Goal: Task Accomplishment & Management: Complete application form

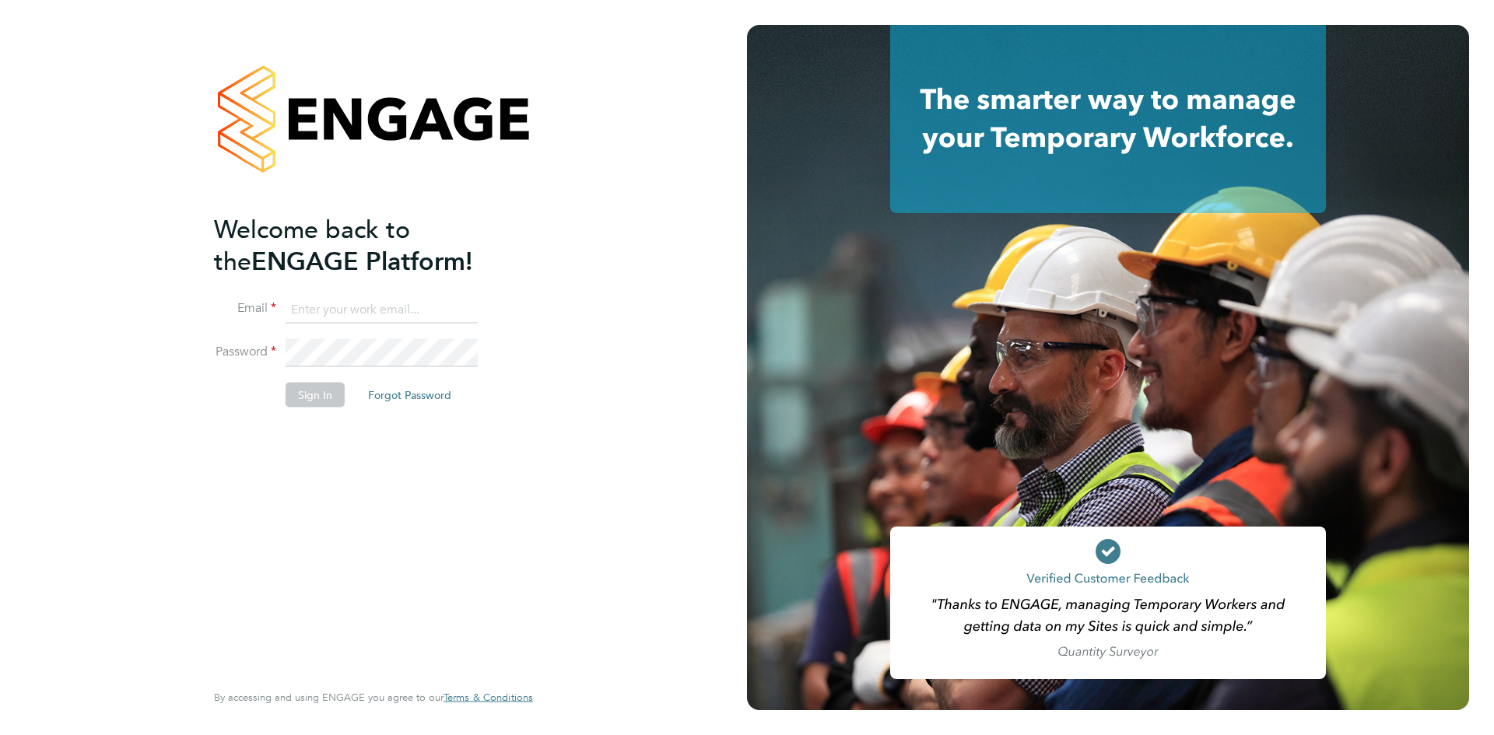
click at [390, 313] on input at bounding box center [382, 310] width 192 height 28
type input "info@cbwstaffingsolutions.com"
click at [307, 377] on li "Password" at bounding box center [366, 361] width 304 height 44
click at [308, 387] on button "Sign In" at bounding box center [315, 394] width 59 height 25
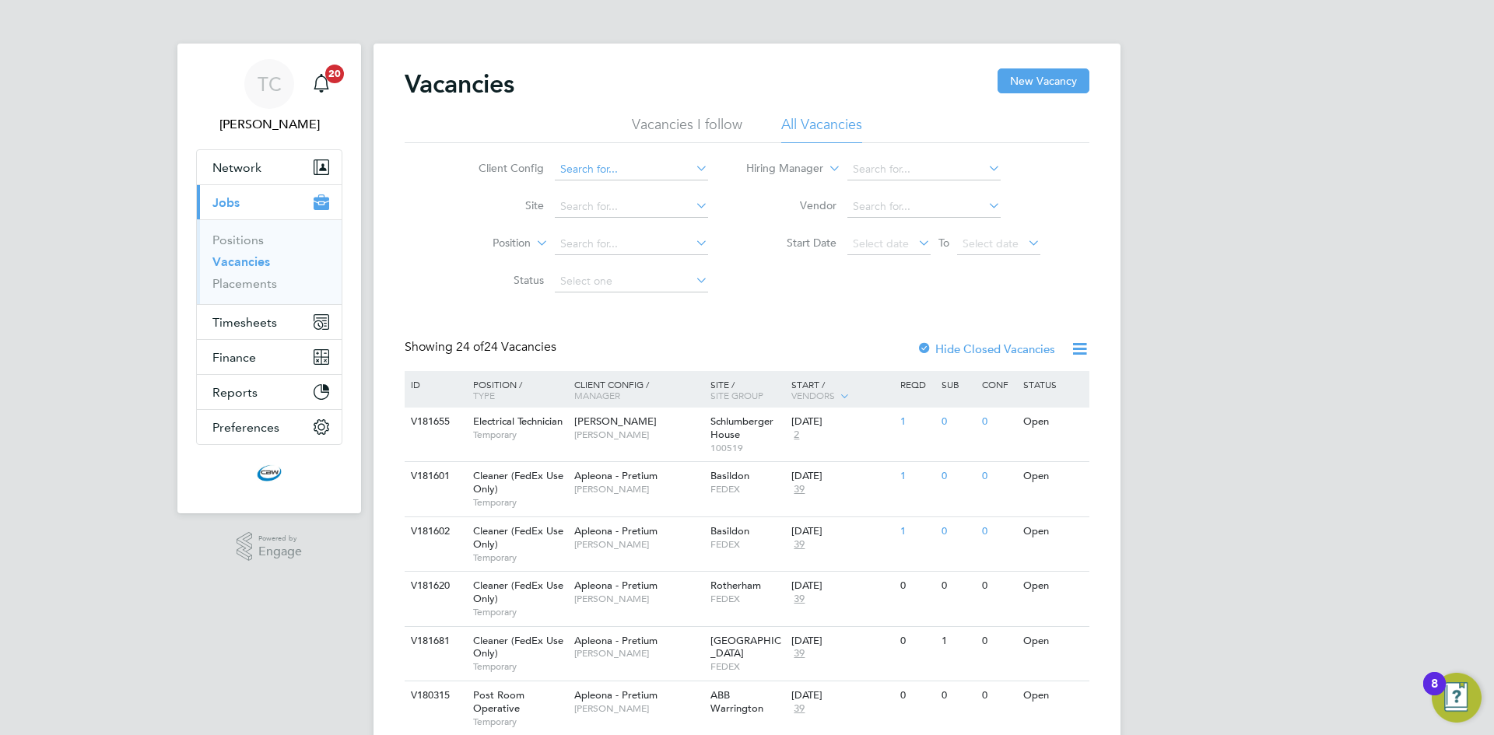
click at [644, 169] on input at bounding box center [631, 170] width 153 height 22
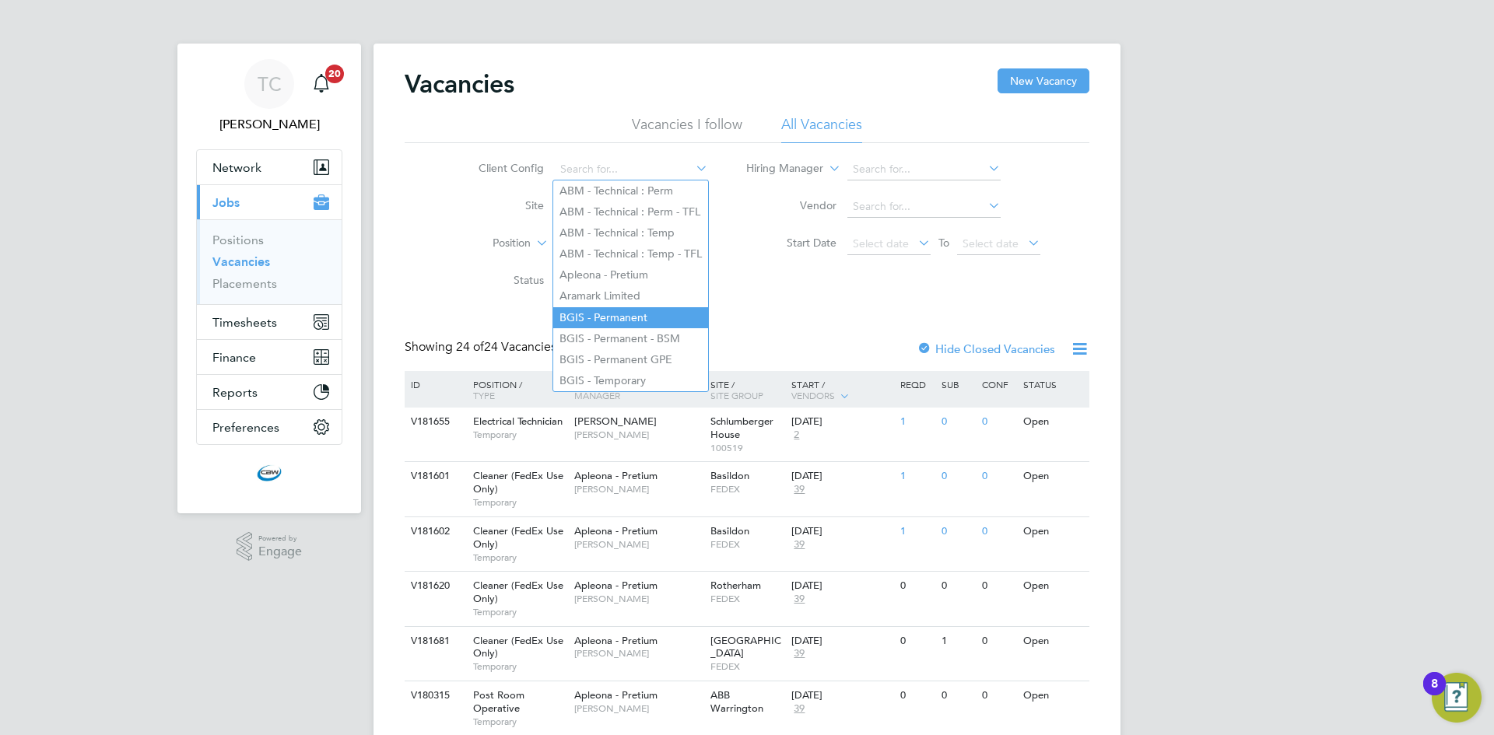
click at [653, 317] on li "BGIS - Permanent" at bounding box center [630, 317] width 155 height 21
type input "BGIS - Permanent"
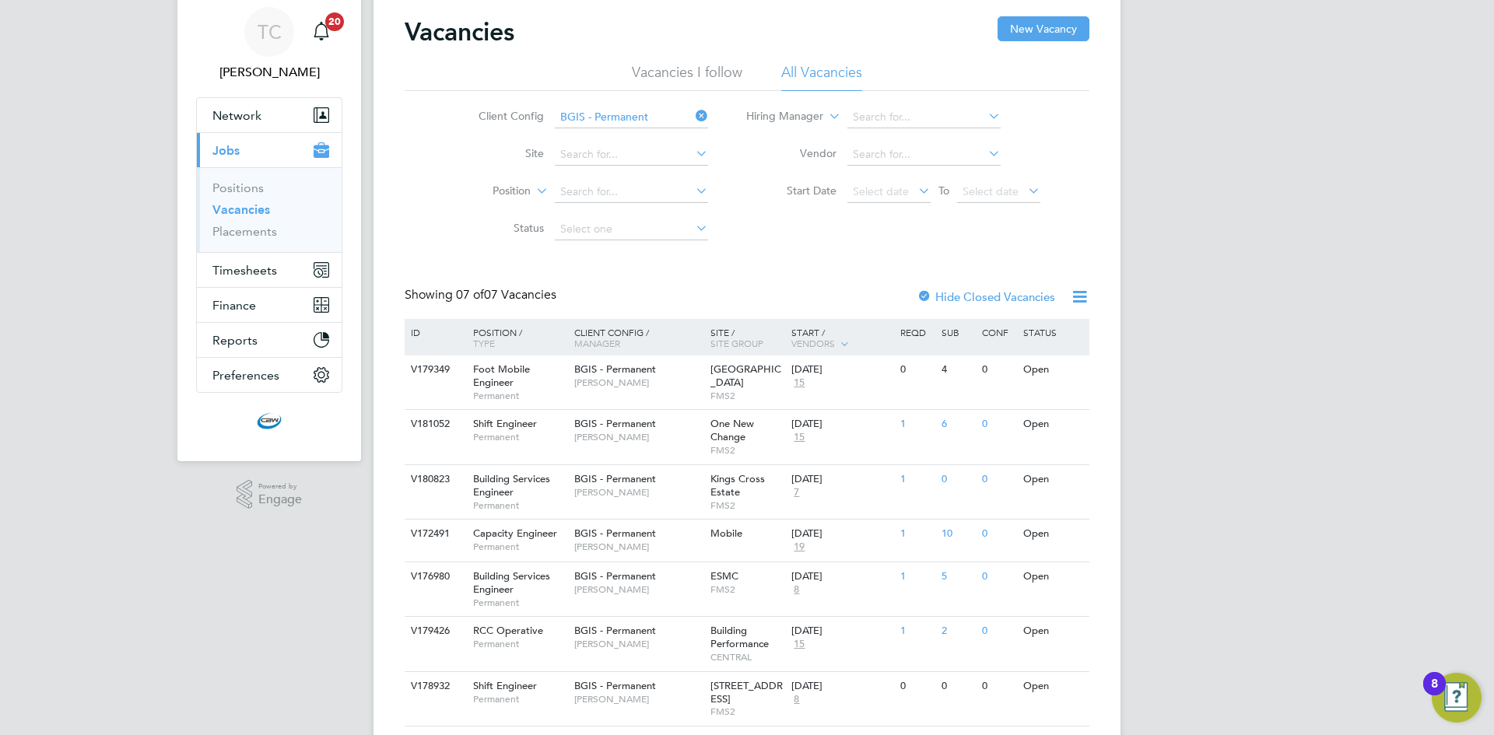
scroll to position [78, 0]
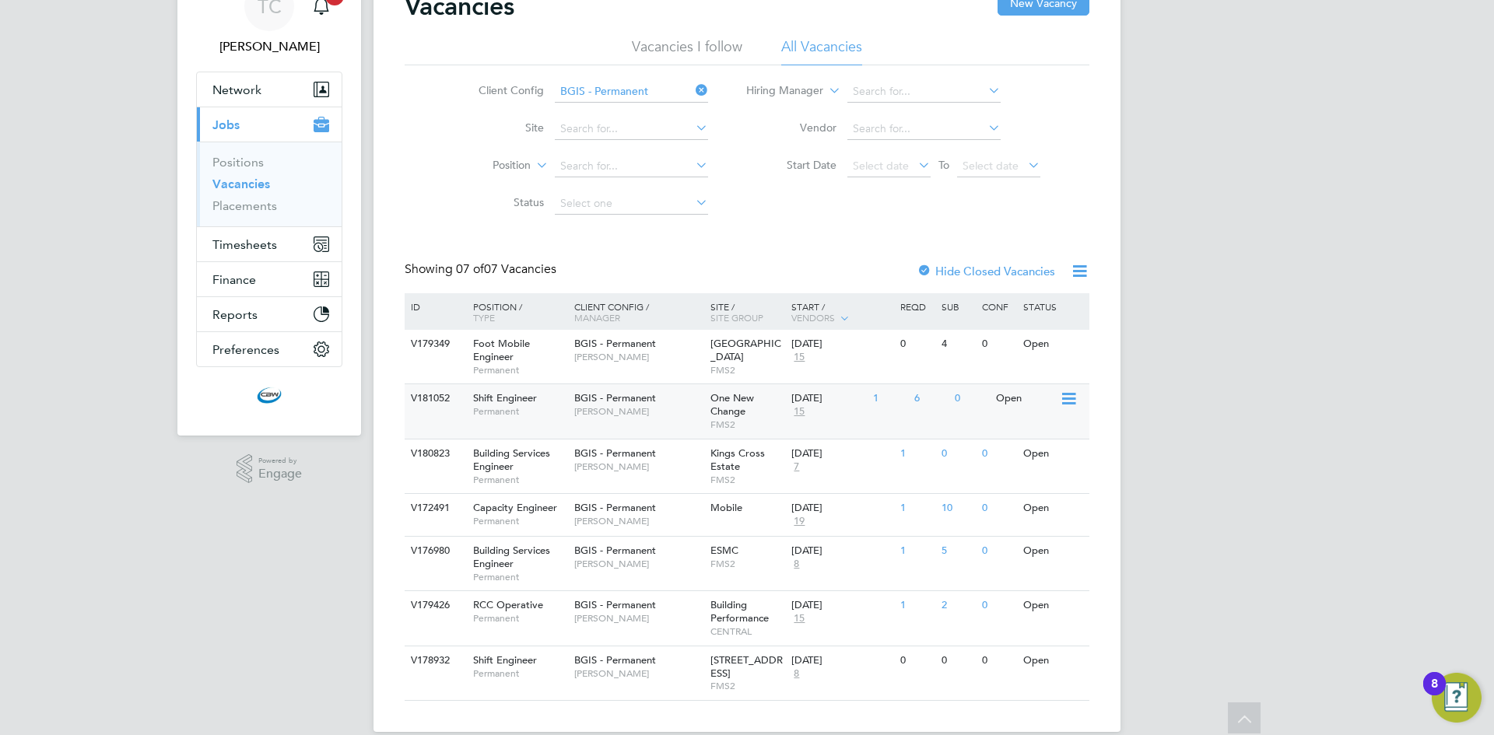
click at [637, 411] on span "Craig Grote" at bounding box center [638, 411] width 128 height 12
click at [650, 511] on span "BGIS - Permanent" at bounding box center [615, 507] width 82 height 13
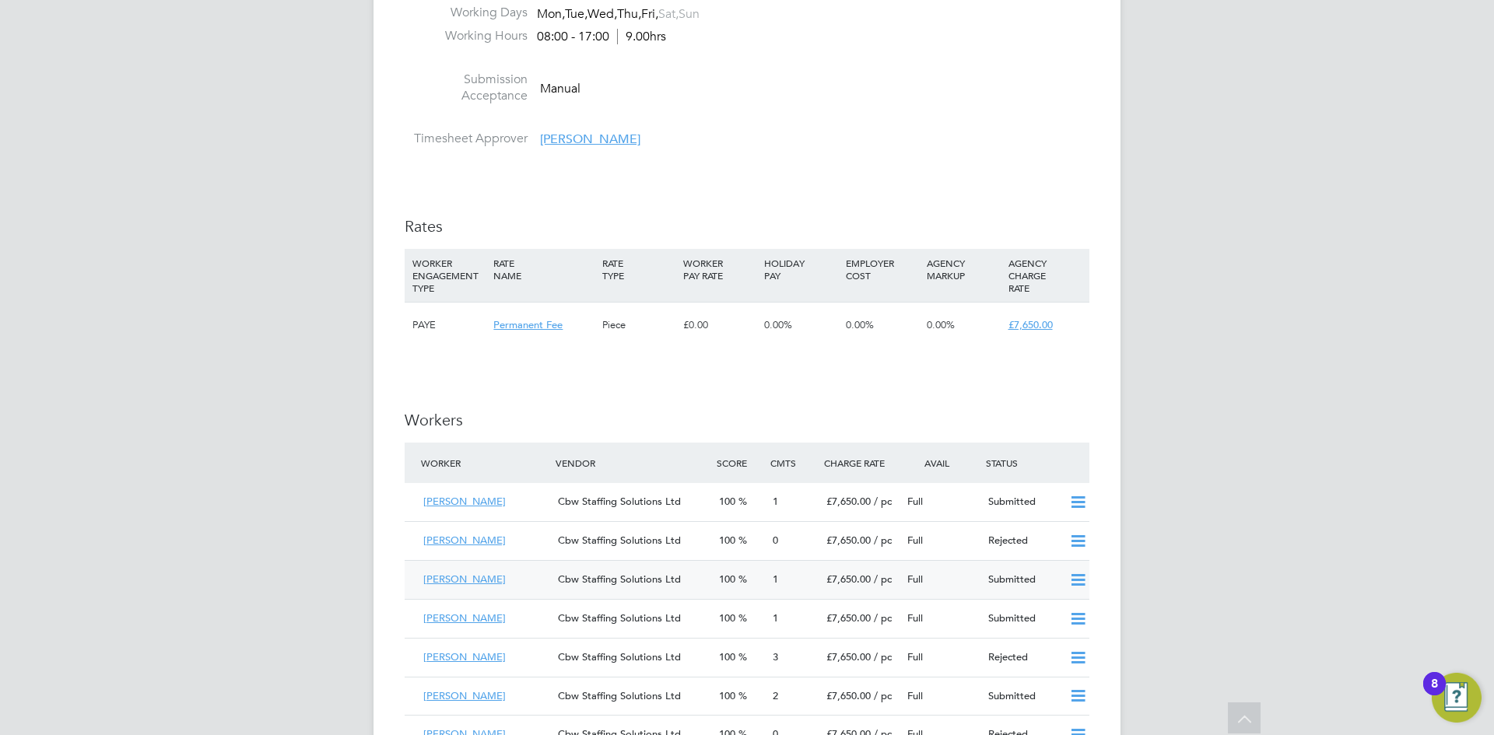
click at [682, 567] on div "Cbw Staffing Solutions Ltd" at bounding box center [632, 580] width 161 height 26
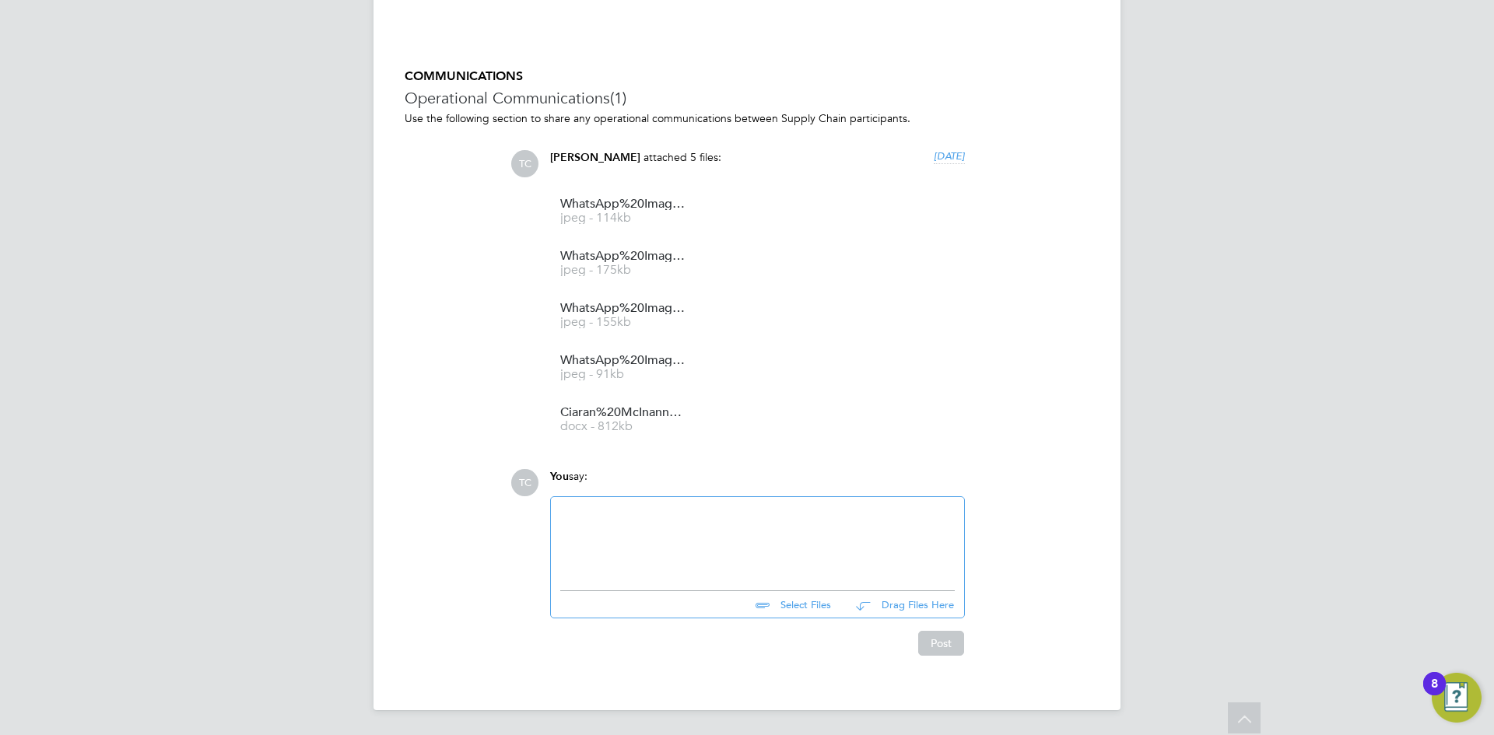
click at [821, 609] on input "file" at bounding box center [837, 602] width 233 height 22
type input "C:\fakepath\WhatsApp Image 2025-10-02 at 10.55.13 AM.jpeg"
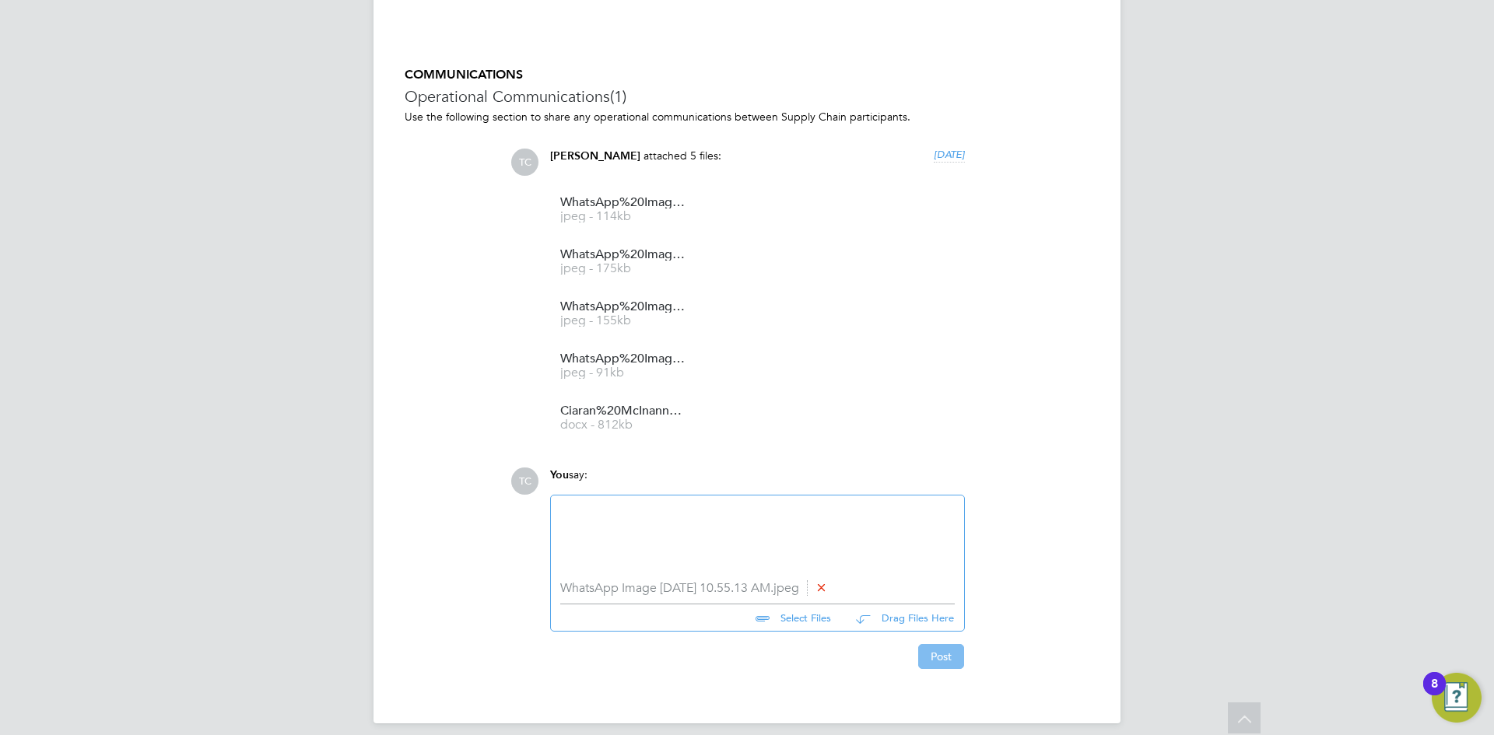
click at [946, 668] on button "Post" at bounding box center [941, 656] width 46 height 25
